Goal: Task Accomplishment & Management: Manage account settings

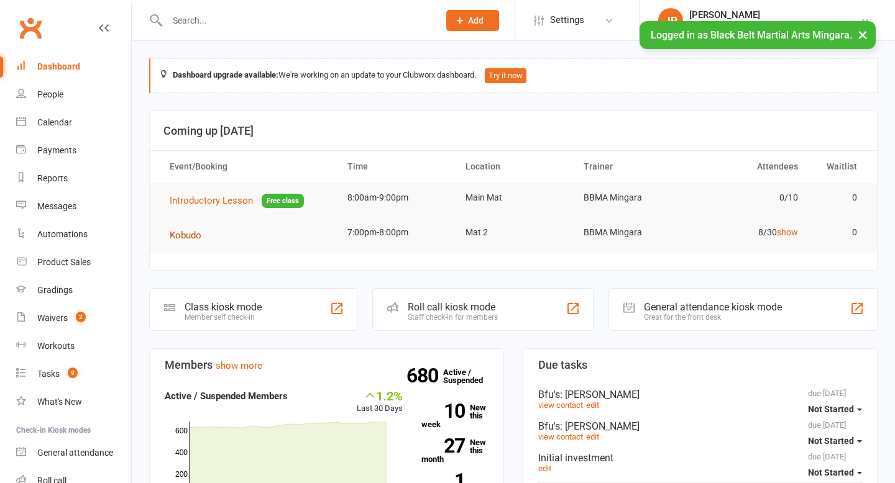
click at [179, 233] on span "Kobudo" at bounding box center [186, 235] width 32 height 11
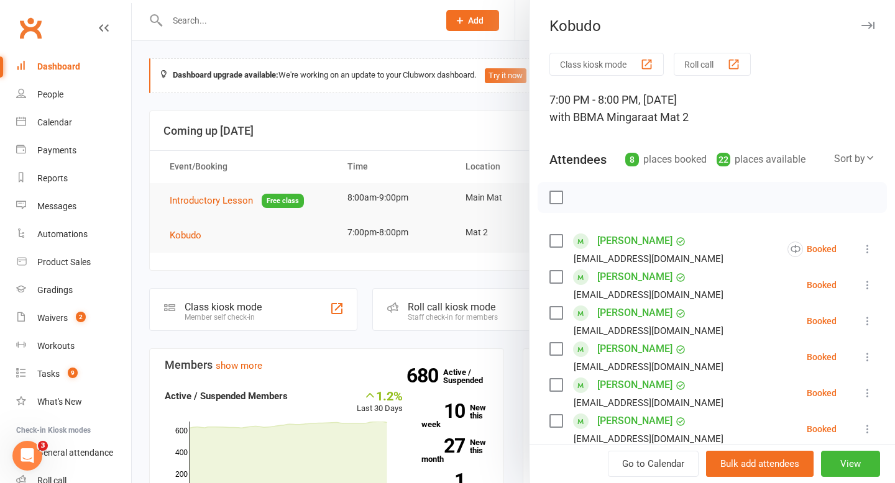
click at [727, 291] on li "[PERSON_NAME] [EMAIL_ADDRESS][DOMAIN_NAME] Booked More info Remove Check in Mar…" at bounding box center [712, 285] width 326 height 36
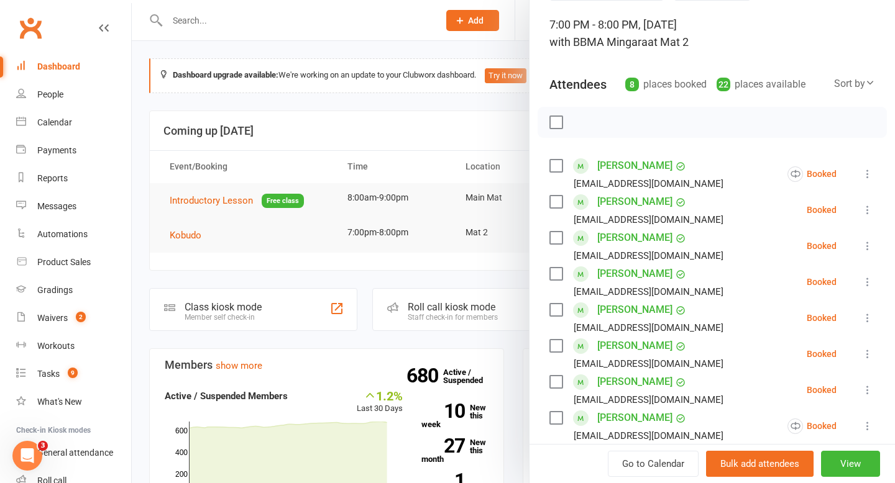
scroll to position [84, 0]
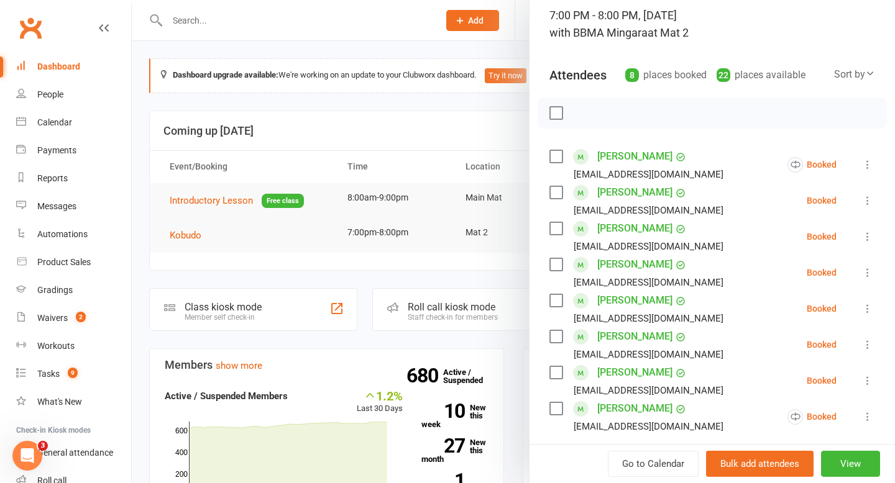
click at [557, 160] on label at bounding box center [555, 156] width 12 height 12
click at [557, 196] on label at bounding box center [555, 192] width 12 height 12
click at [555, 228] on label at bounding box center [555, 228] width 12 height 12
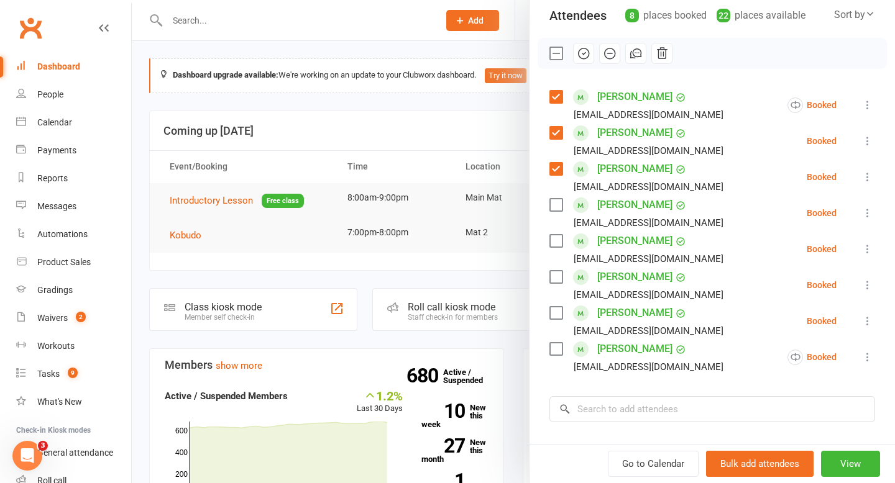
scroll to position [154, 0]
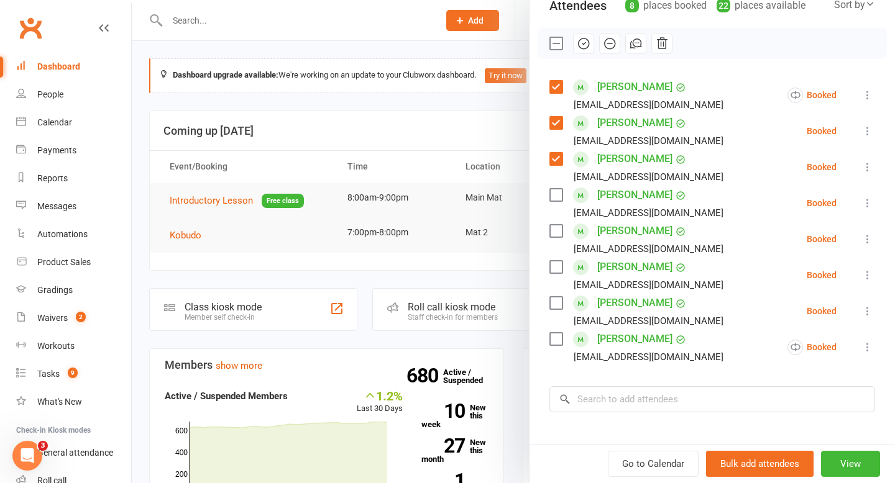
click at [554, 228] on label at bounding box center [555, 231] width 12 height 12
click at [555, 336] on label at bounding box center [555, 339] width 12 height 12
click at [585, 48] on icon "button" at bounding box center [583, 44] width 11 height 11
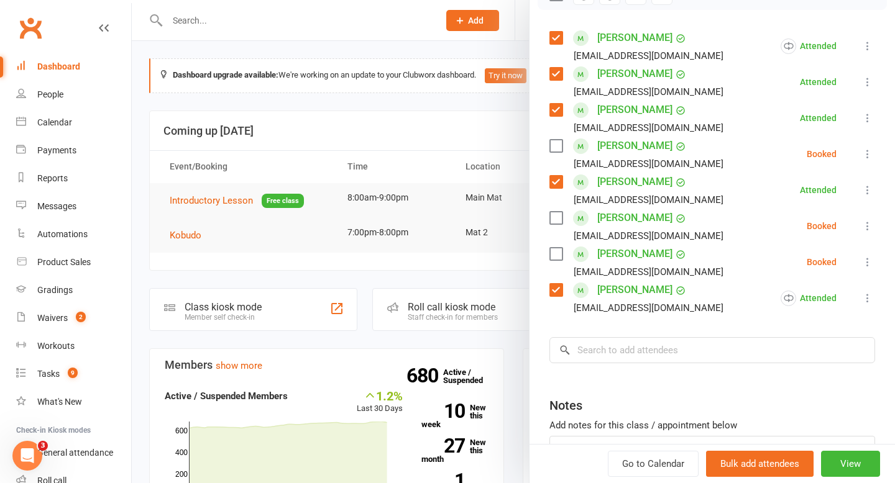
scroll to position [209, 0]
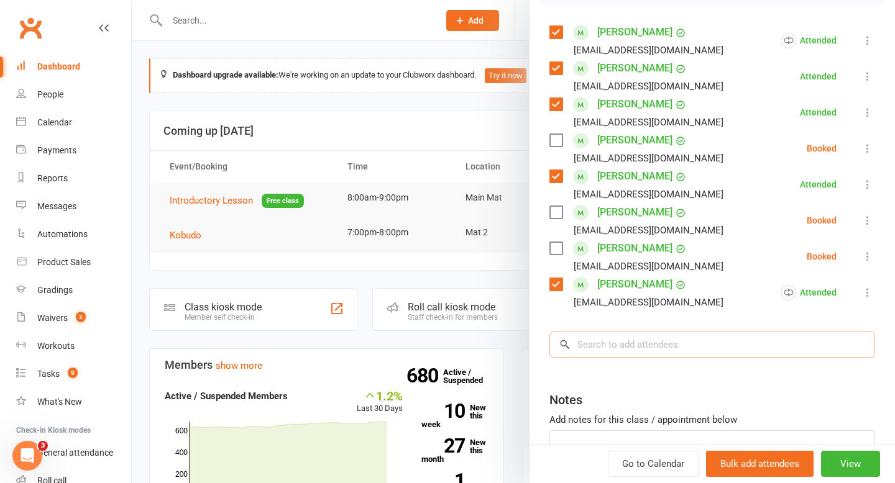
click at [669, 339] on input "search" at bounding box center [712, 345] width 326 height 26
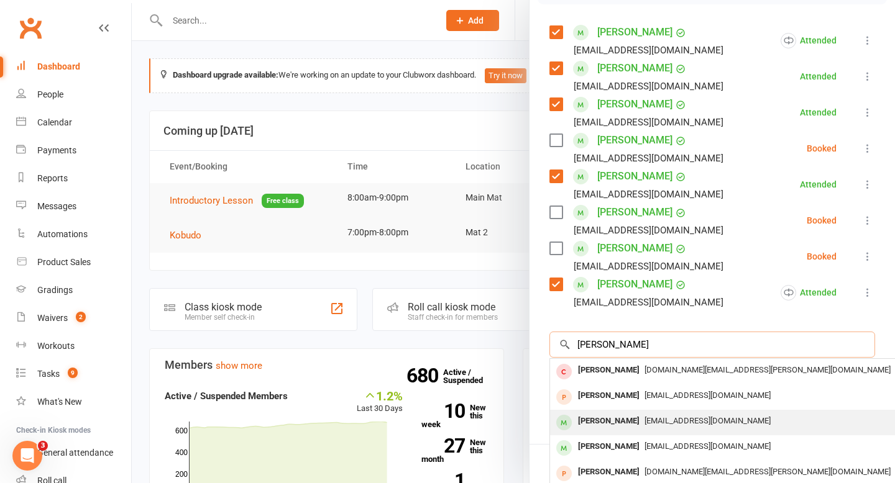
type input "[PERSON_NAME]"
click at [601, 424] on div "[PERSON_NAME]" at bounding box center [608, 422] width 71 height 18
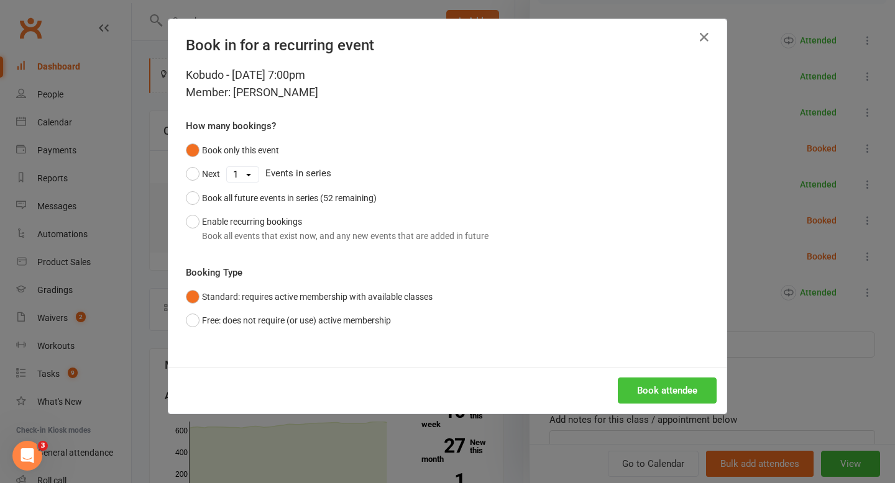
click at [626, 391] on button "Book attendee" at bounding box center [667, 391] width 99 height 26
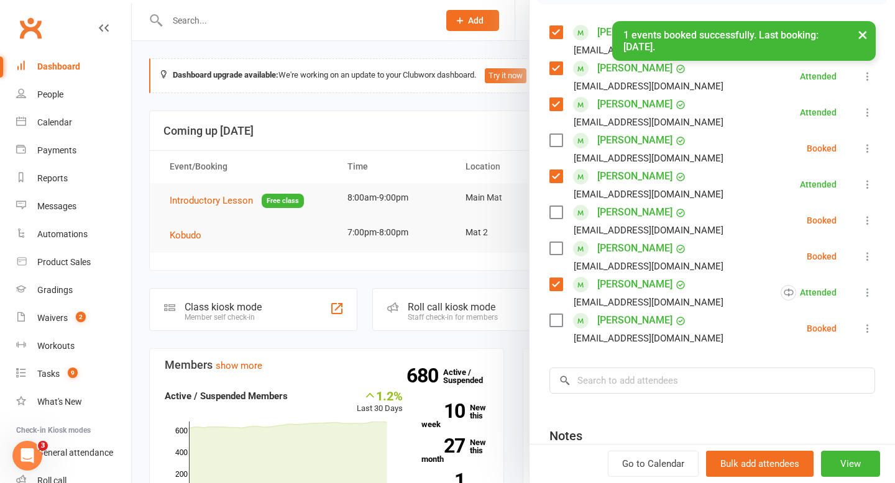
click at [862, 329] on icon at bounding box center [867, 328] width 12 height 12
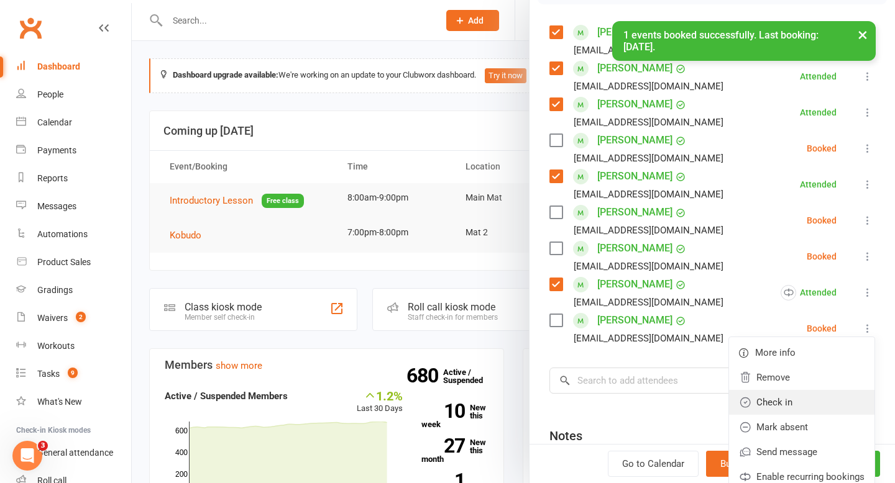
click at [806, 407] on link "Check in" at bounding box center [801, 402] width 145 height 25
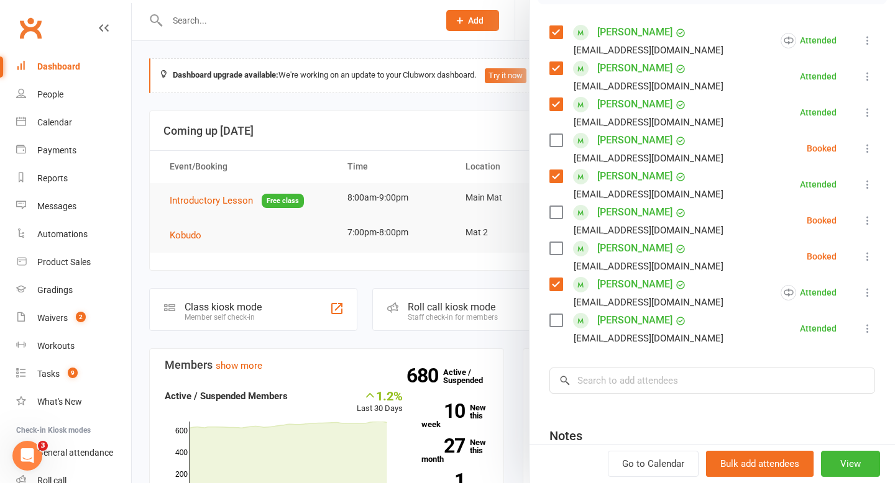
click at [554, 319] on label at bounding box center [555, 320] width 12 height 12
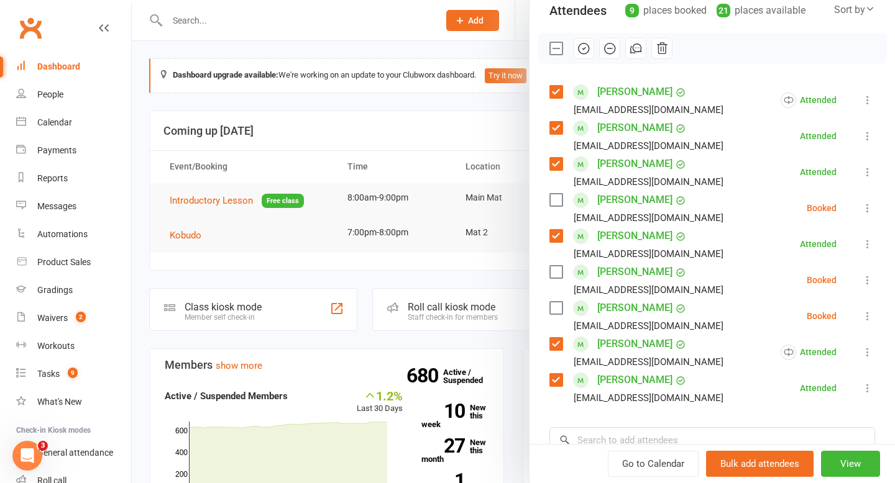
scroll to position [147, 0]
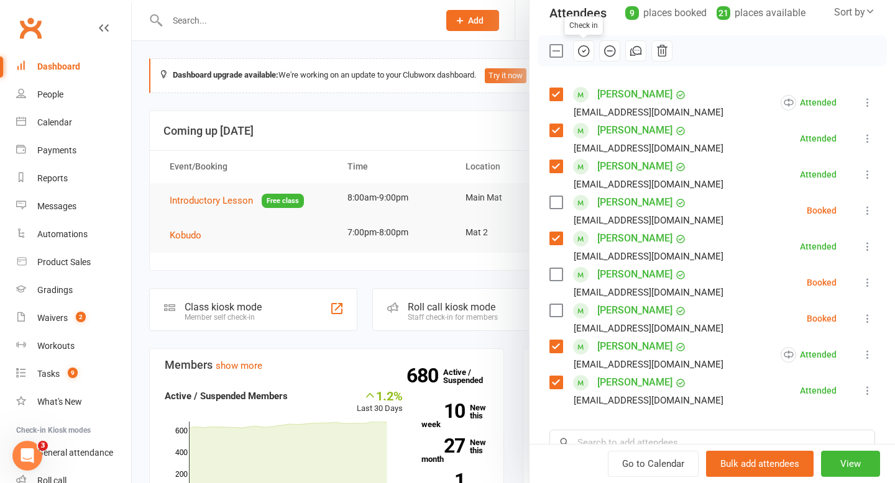
click at [586, 53] on icon "button" at bounding box center [584, 51] width 14 height 14
